Goal: Information Seeking & Learning: Learn about a topic

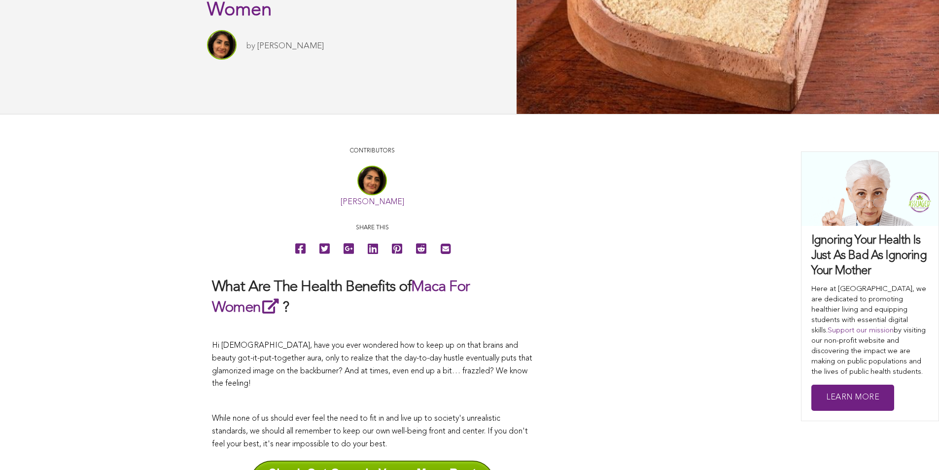
scroll to position [323, 0]
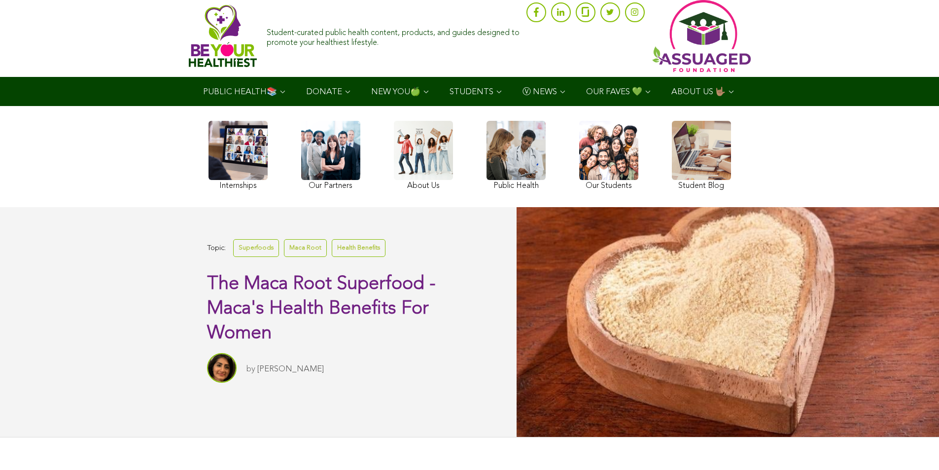
click at [672, 181] on link at bounding box center [701, 157] width 59 height 72
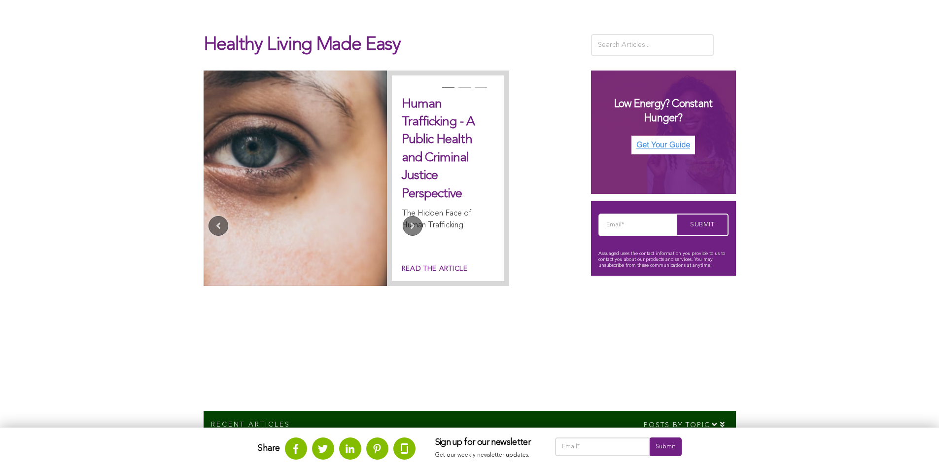
scroll to position [188, 0]
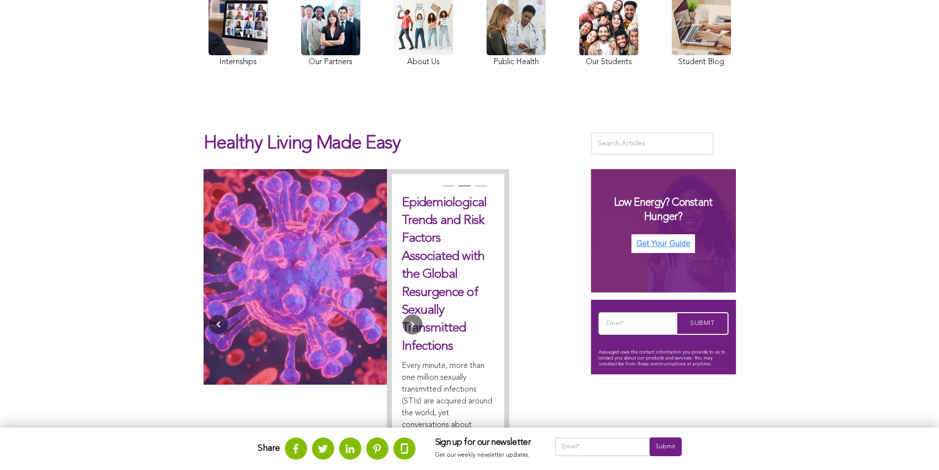
click at [203, 243] on link at bounding box center [294, 276] width 183 height 215
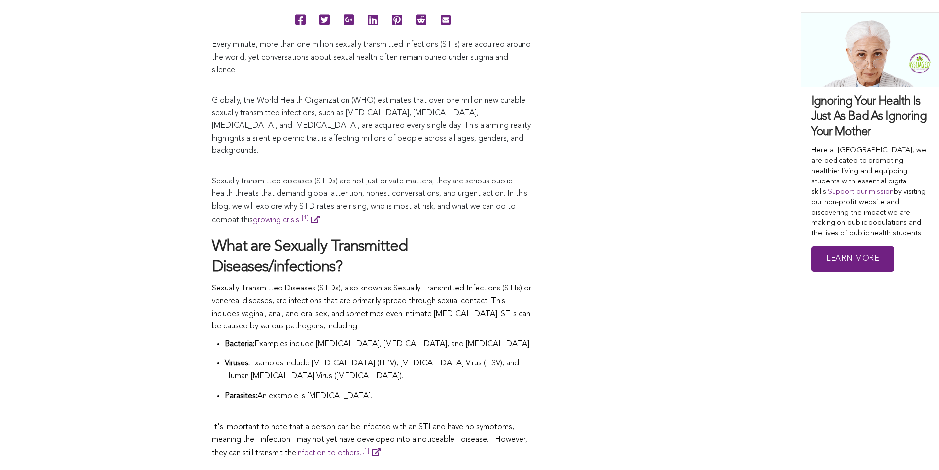
scroll to position [724, 0]
